Goal: Find contact information: Find contact information

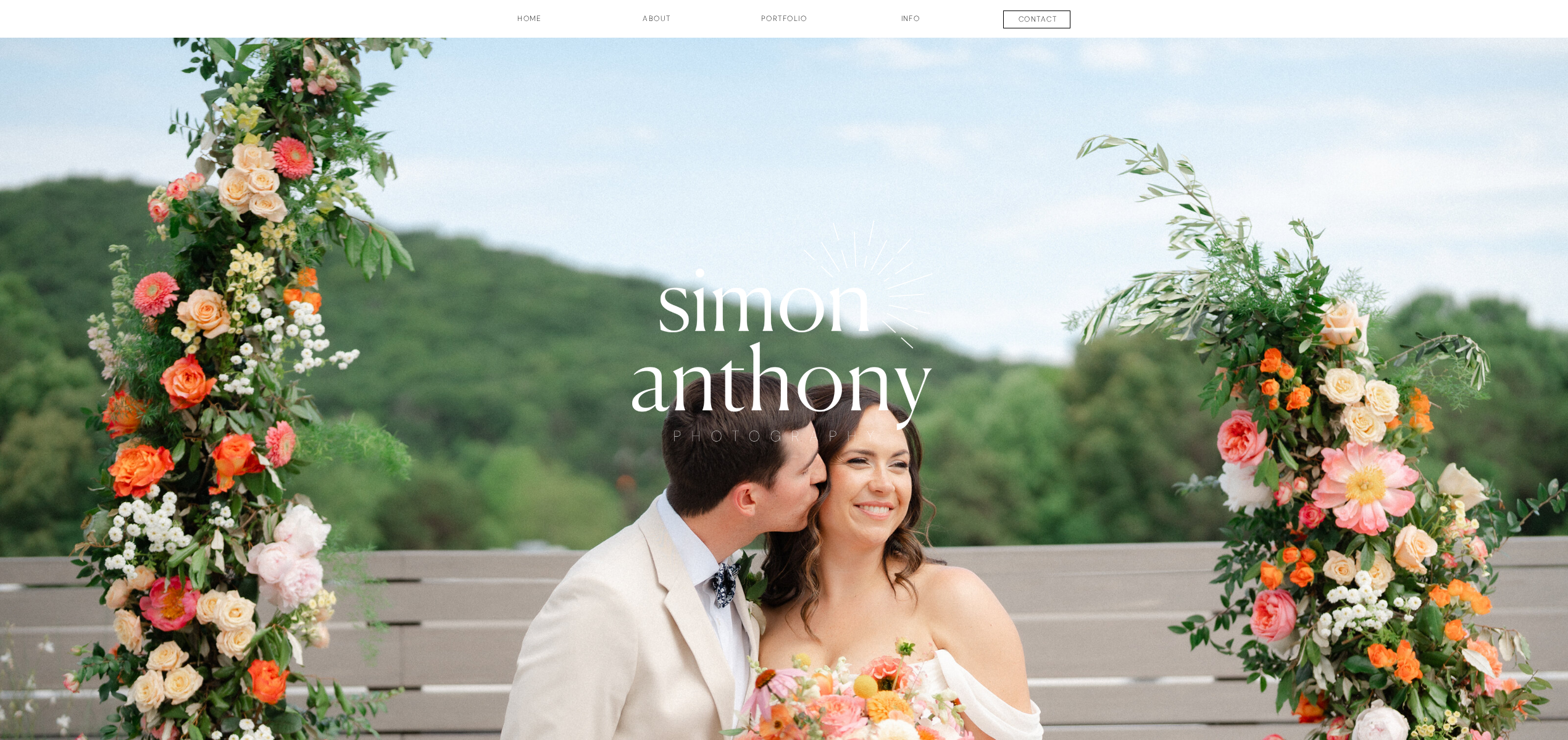
click at [1041, 19] on h3 "contact" at bounding box center [1037, 21] width 91 height 15
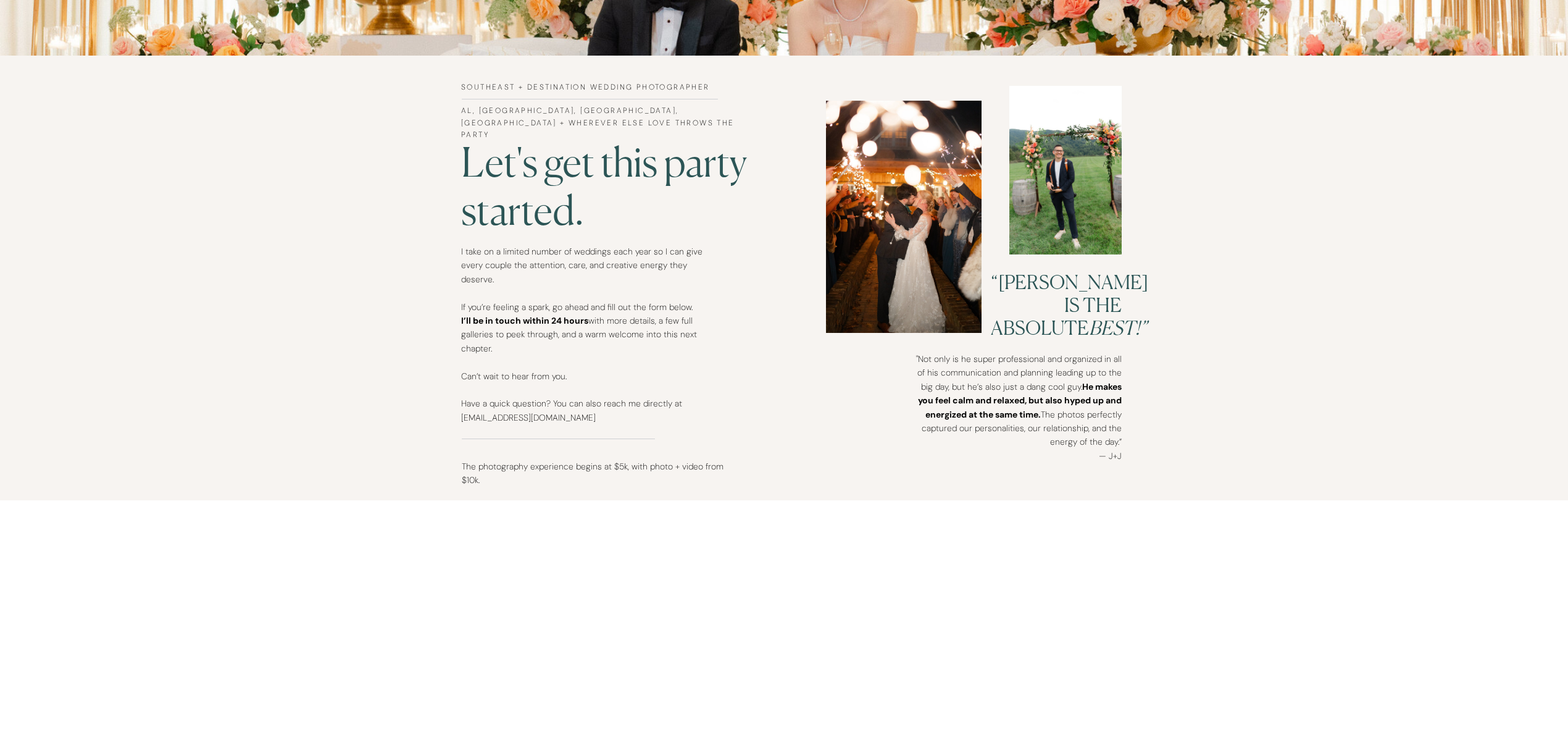
scroll to position [1008, 0]
